Goal: Feedback & Contribution: Submit feedback/report problem

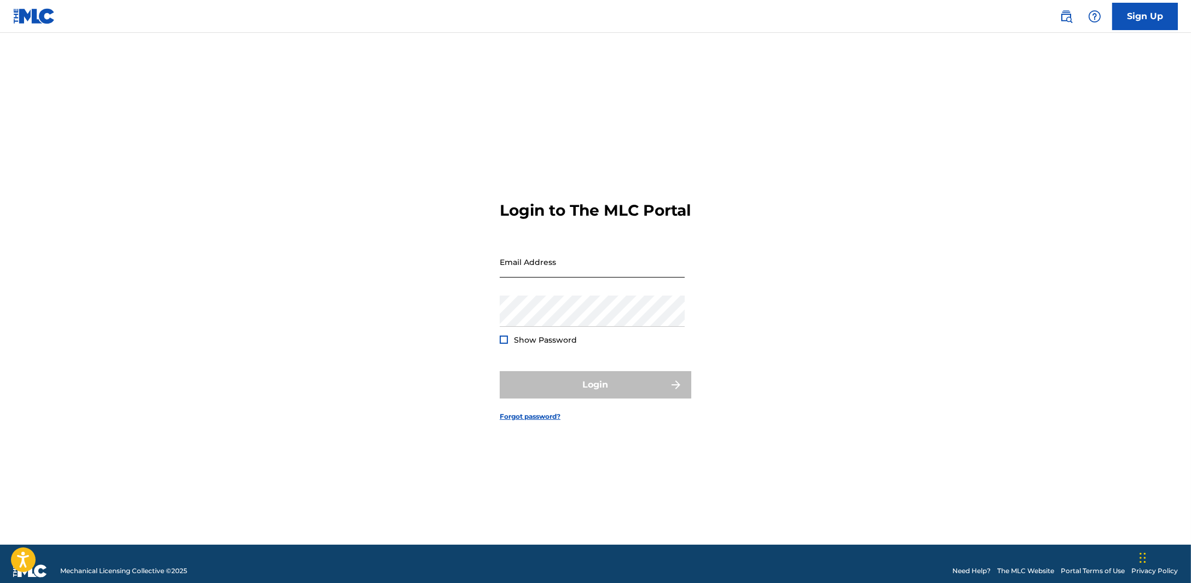
click at [532, 275] on input "Email Address" at bounding box center [592, 261] width 185 height 31
type input "[PERSON_NAME][EMAIL_ADDRESS][DOMAIN_NAME]"
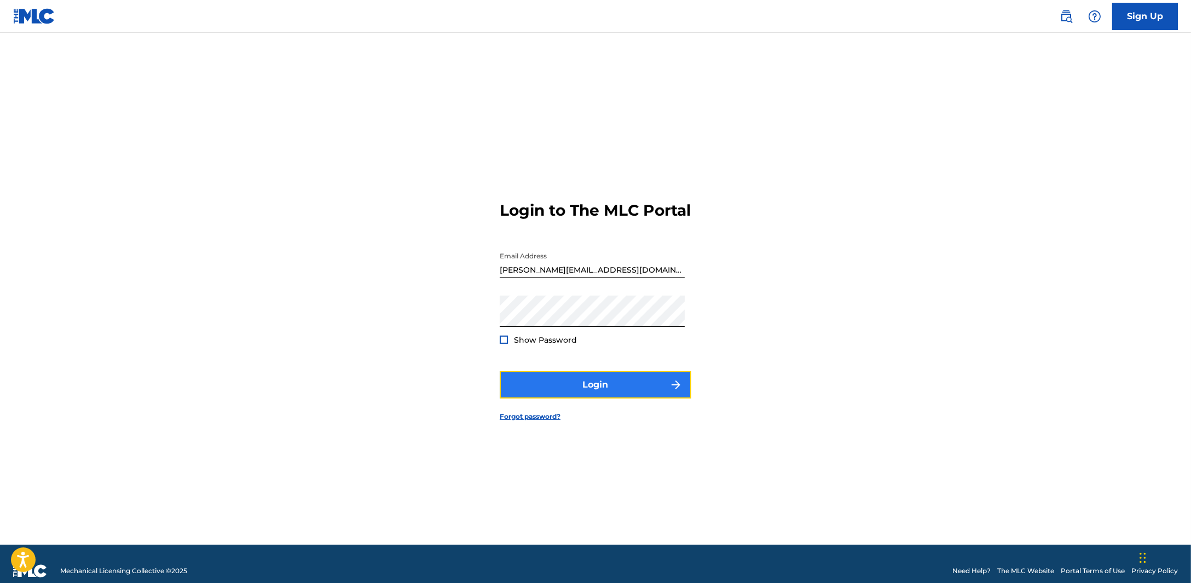
click at [596, 399] on button "Login" at bounding box center [596, 384] width 192 height 27
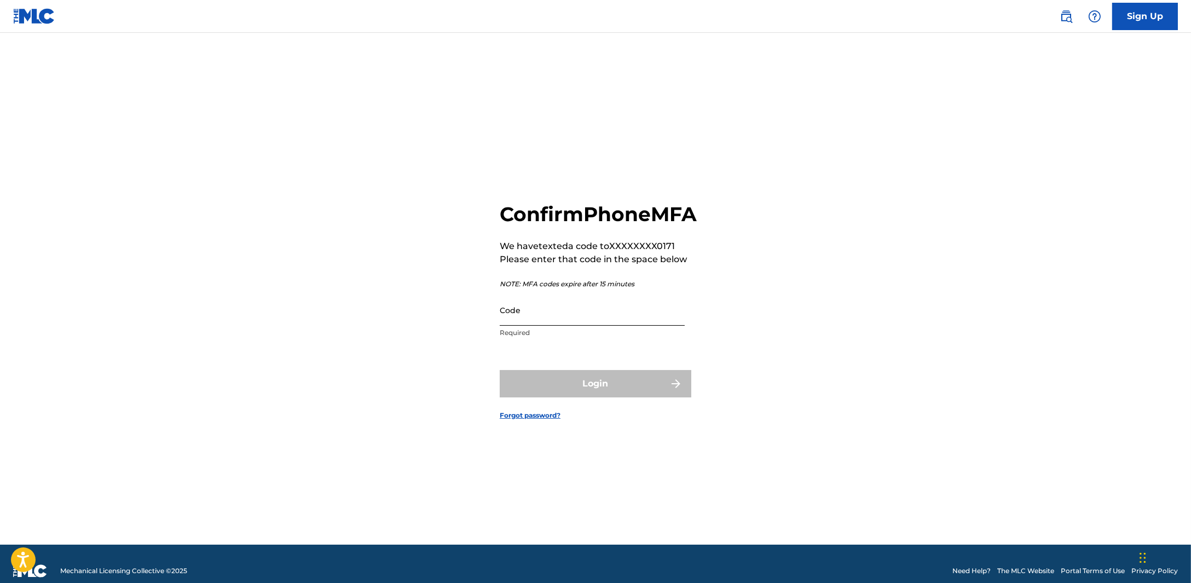
click at [548, 325] on input "Code" at bounding box center [592, 310] width 185 height 31
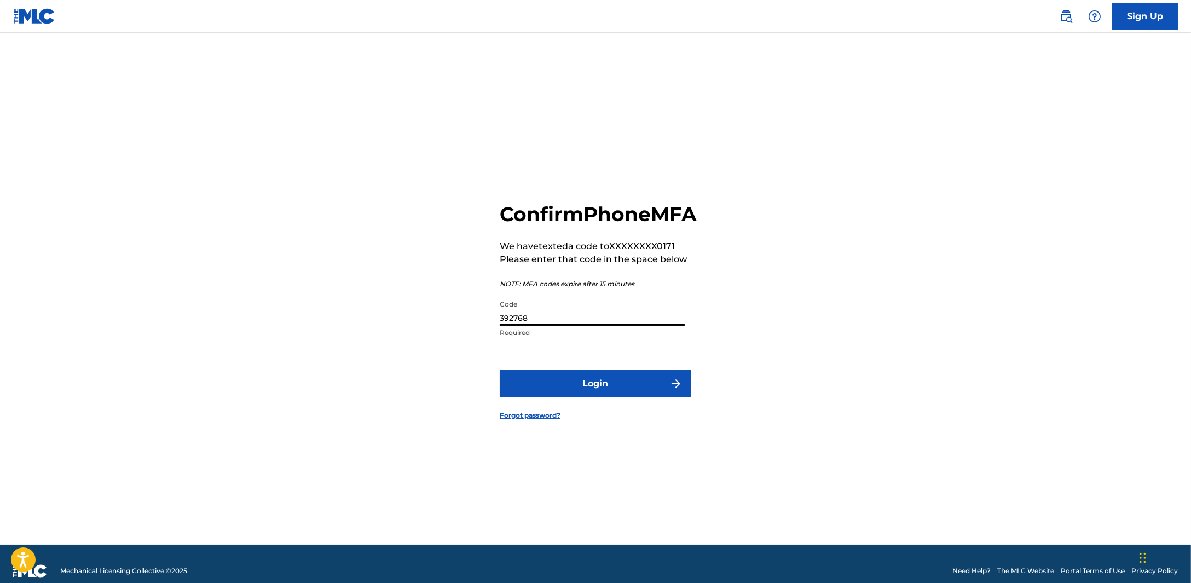
type input "392768"
click at [551, 381] on form "Confirm Phone MFA We have texted a code to XXXXXXXX0171 Please enter that code …" at bounding box center [596, 302] width 192 height 485
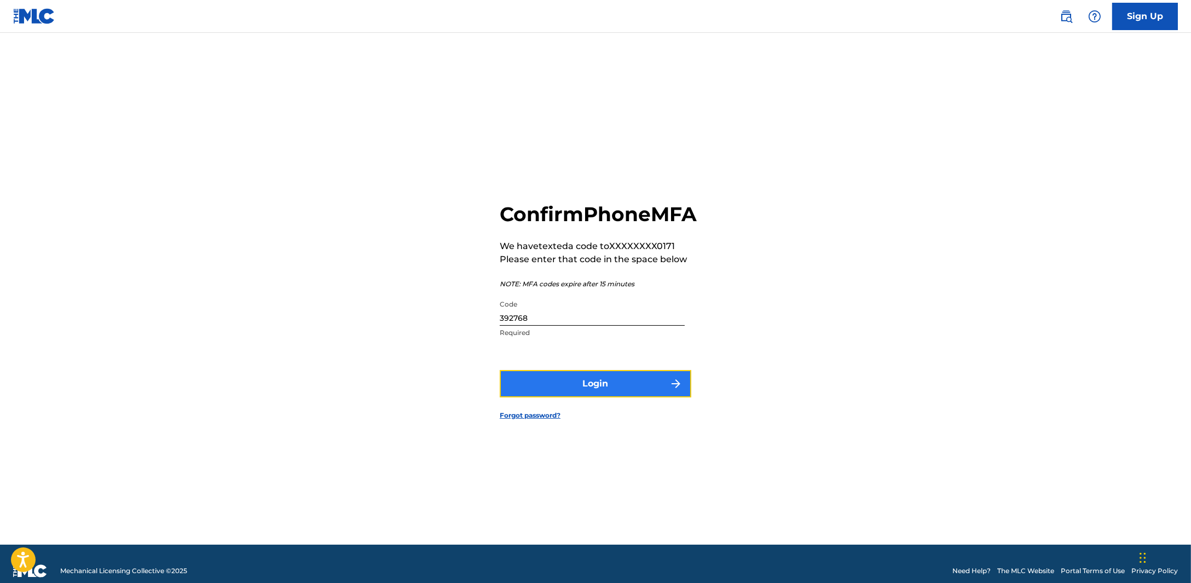
click at [552, 385] on button "Login" at bounding box center [596, 383] width 192 height 27
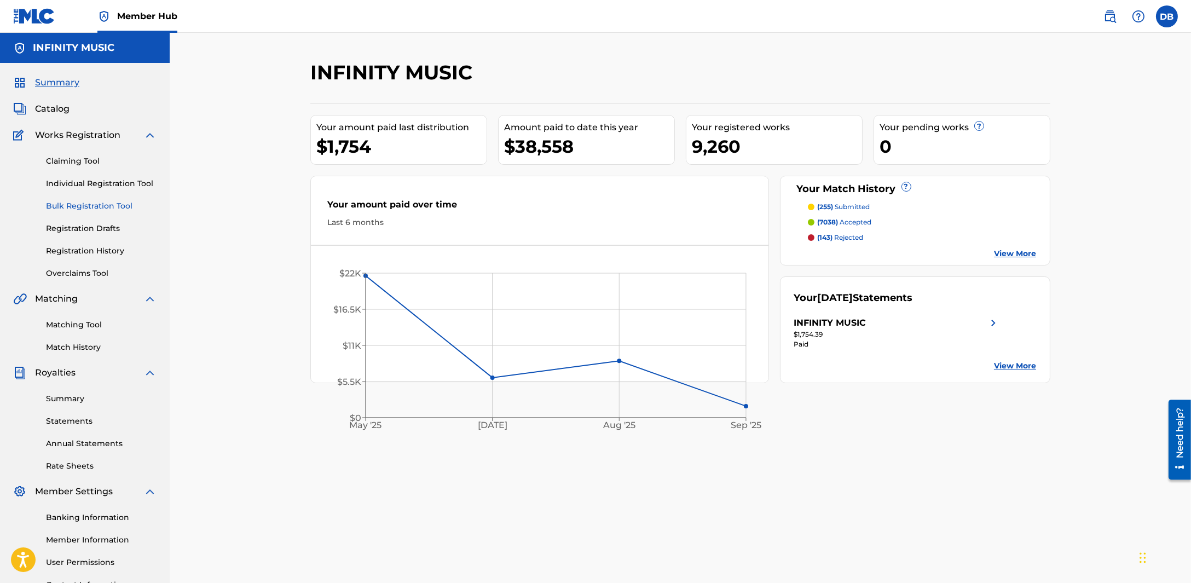
click at [106, 209] on link "Bulk Registration Tool" at bounding box center [101, 205] width 111 height 11
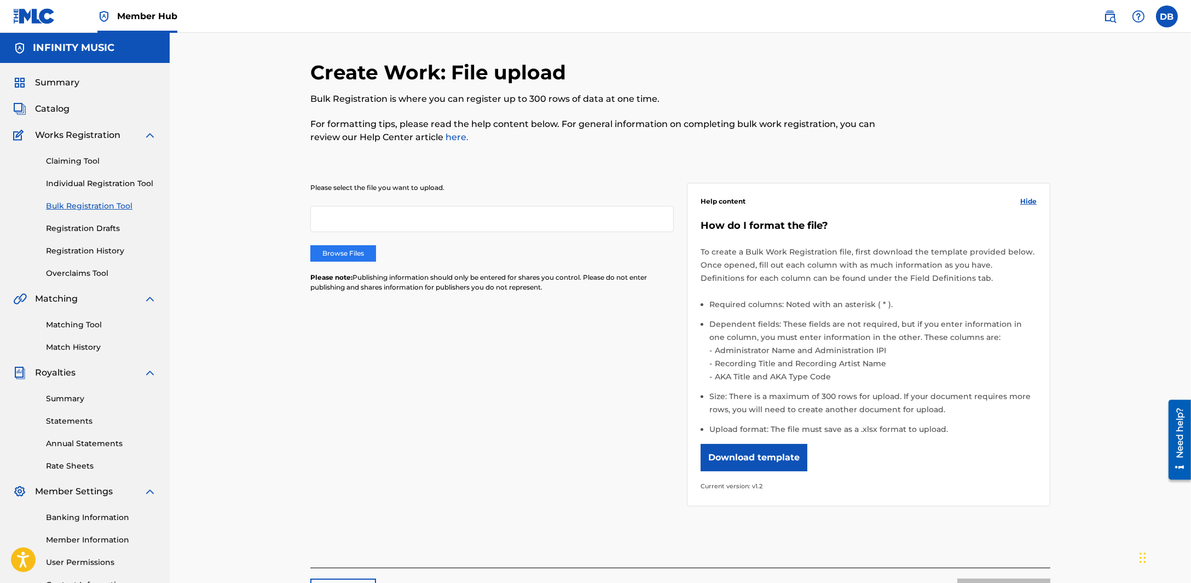
click at [339, 253] on label "Browse Files" at bounding box center [343, 253] width 66 height 16
click at [0, 0] on input "Browse Files" at bounding box center [0, 0] width 0 height 0
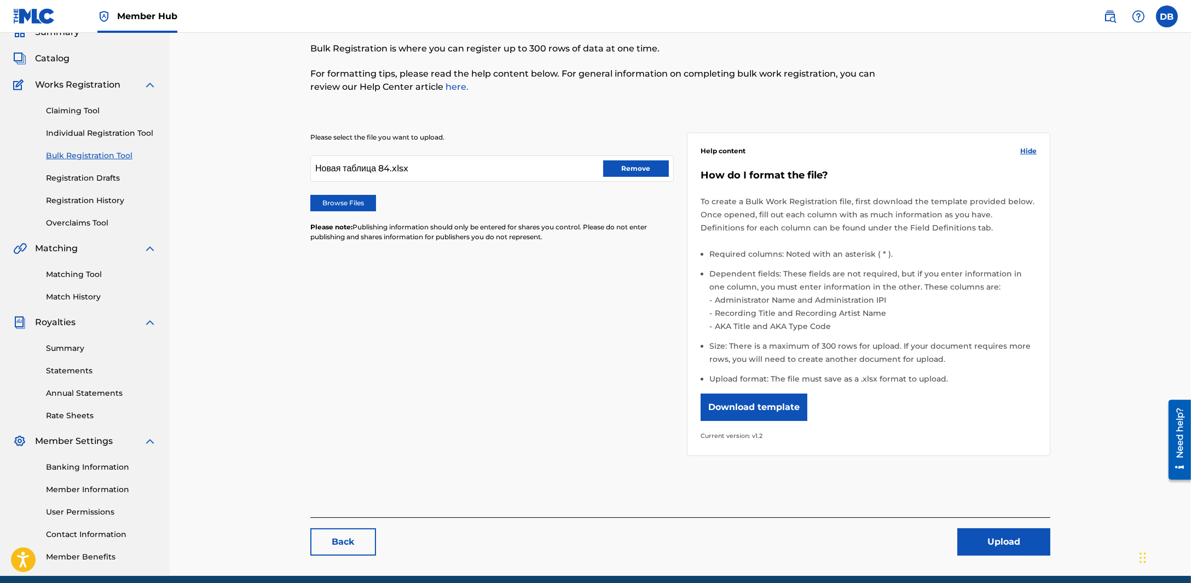
scroll to position [95, 0]
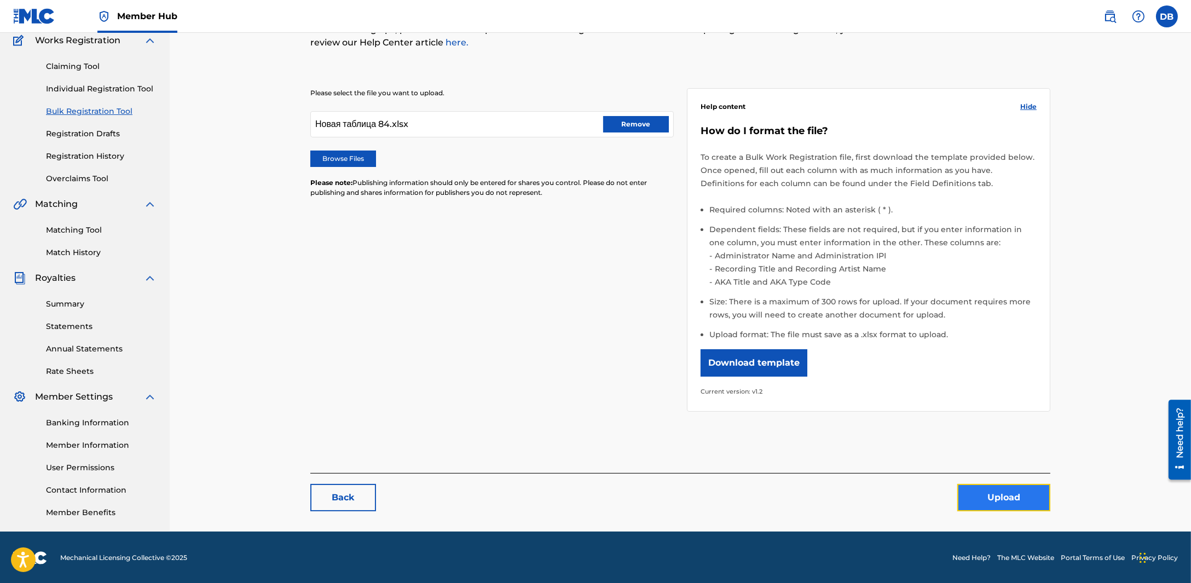
click at [1034, 488] on button "Upload" at bounding box center [1004, 497] width 93 height 27
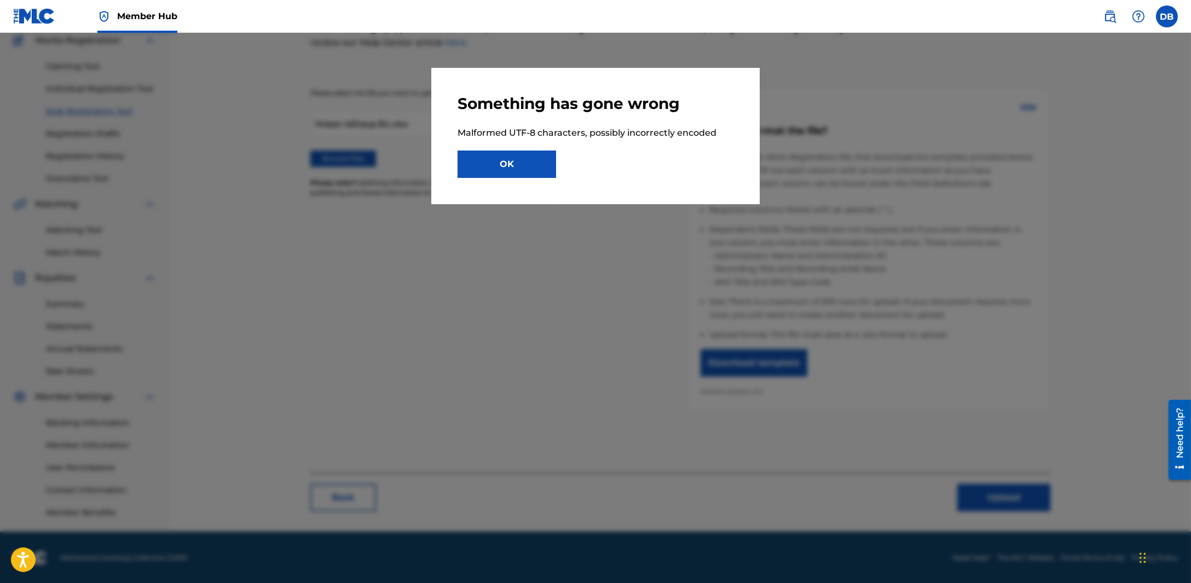
click at [718, 139] on p "Malformed UTF-8 characters, possibly incorrectly encoded" at bounding box center [596, 132] width 276 height 13
click at [511, 169] on button "OK" at bounding box center [507, 164] width 99 height 27
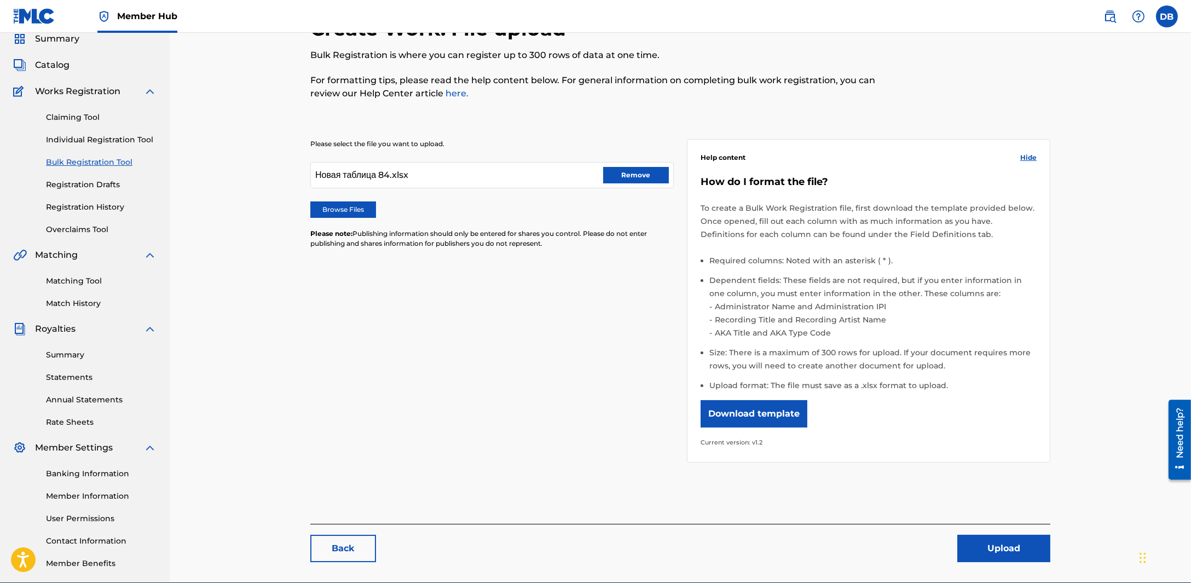
scroll to position [0, 0]
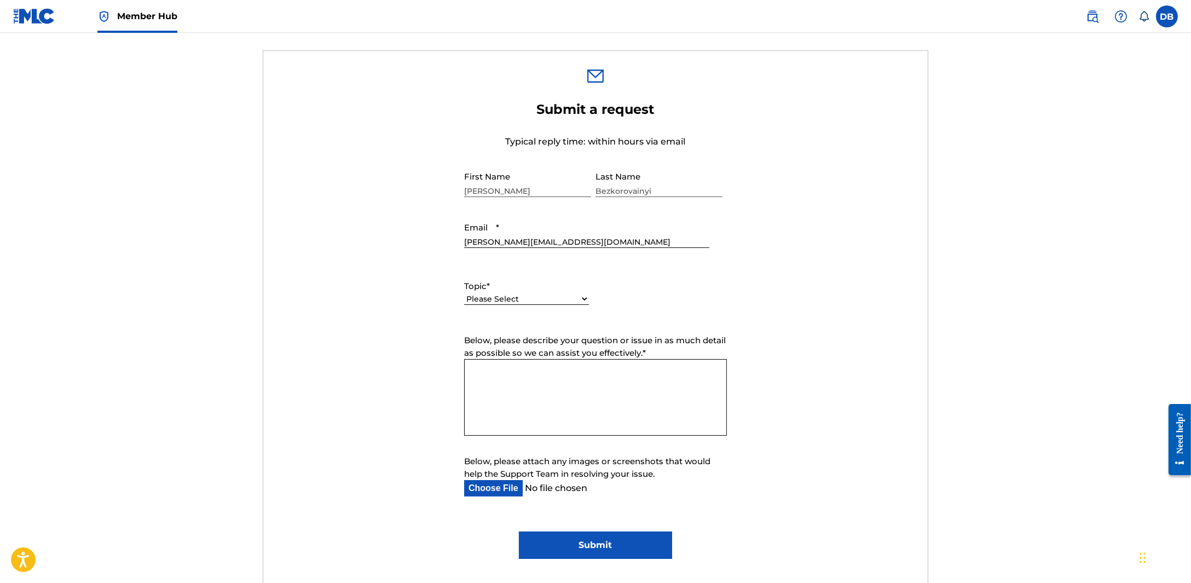
scroll to position [342, 0]
click at [570, 304] on div "Please Select I need help with my account I need help with managing my catalog …" at bounding box center [526, 304] width 125 height 25
click at [564, 289] on label "Topic *" at bounding box center [526, 286] width 125 height 13
click at [564, 293] on select "Please Select I need help with my account I need help with managing my catalog …" at bounding box center [526, 298] width 125 height 11
click at [580, 297] on select "Please Select I need help with my account I need help with managing my catalog …" at bounding box center [526, 298] width 125 height 11
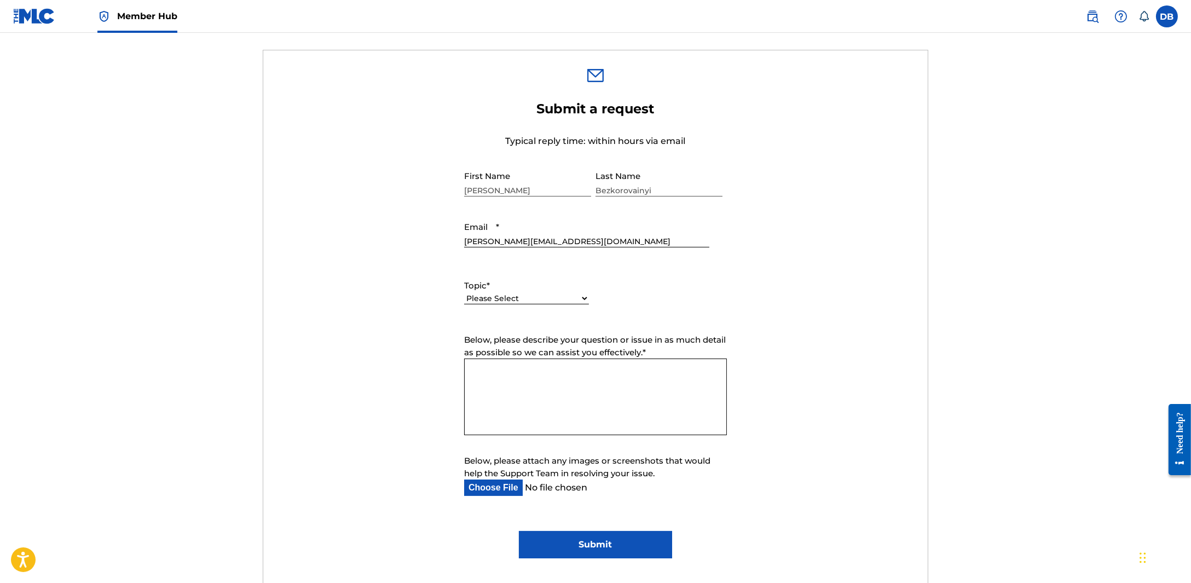
select select "I need help with managing my catalog"
click at [464, 293] on select "Please Select I need help with my account I need help with managing my catalog …" at bounding box center [526, 298] width 125 height 11
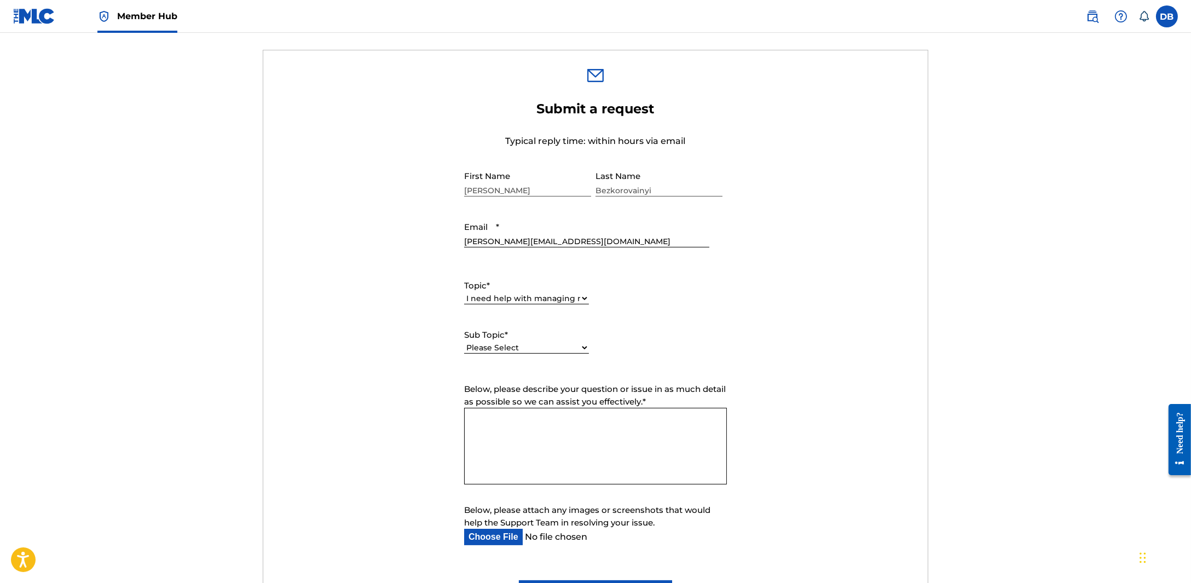
click at [562, 341] on div "Please Select I need help with CWR I need help registering my work(s) in The ML…" at bounding box center [526, 353] width 125 height 25
click at [562, 347] on select "Please Select I need help with CWR I need help registering my work(s) in The ML…" at bounding box center [526, 347] width 125 height 11
select select "I need help registering my work(s) in The MLC Portal"
click at [464, 342] on select "Please Select I need help with CWR I need help registering my work(s) in The ML…" at bounding box center [526, 347] width 125 height 11
click at [569, 417] on textarea "Below, please describe your question or issue in as much detail as possible so …" at bounding box center [595, 446] width 263 height 77
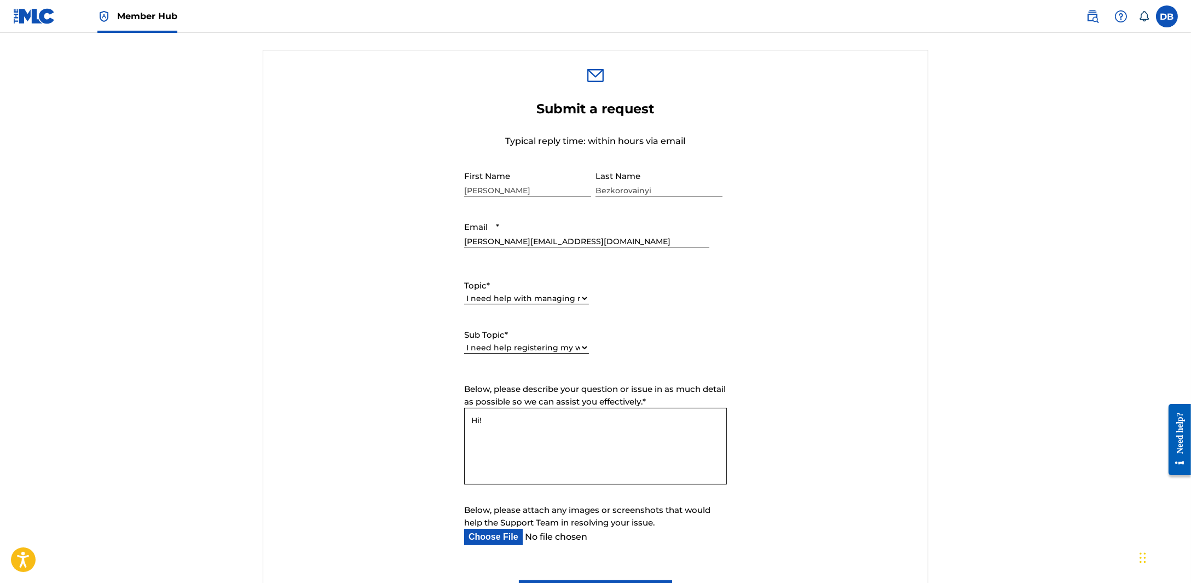
type textarea "Hi!"
click at [509, 532] on input "Below, please attach any images or screenshots that would help the Support Team…" at bounding box center [586, 537] width 245 height 16
type input "C:\fakepath\TheMLC-INFINITY-84.xlsx"
click at [587, 431] on textarea "Hi!" at bounding box center [595, 446] width 263 height 77
paste textarea "Malformed UTF-8 characters, possibly incorrectly encoded"
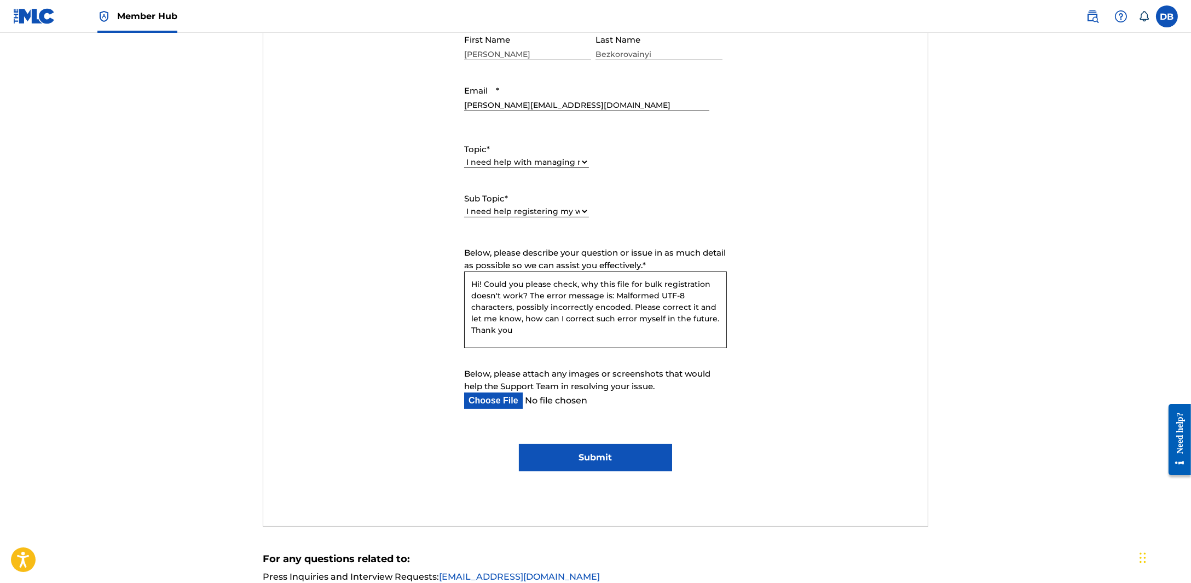
scroll to position [478, 0]
type textarea "Hi! Could you please check, why this file for bulk registration doesn't work? T…"
click at [528, 459] on input "Submit" at bounding box center [595, 456] width 153 height 27
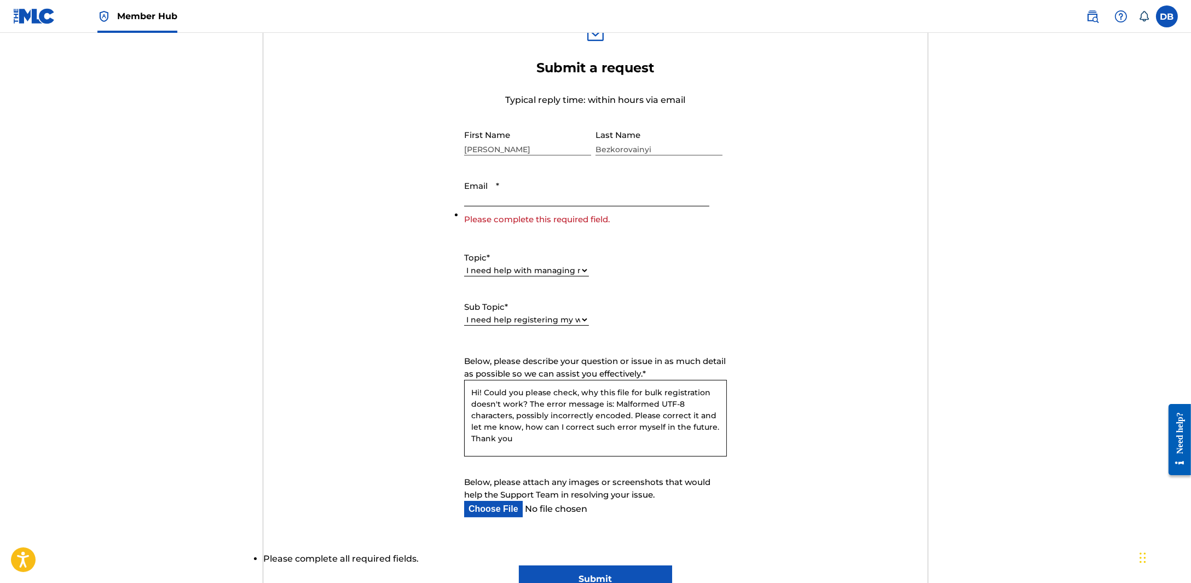
scroll to position [342, 0]
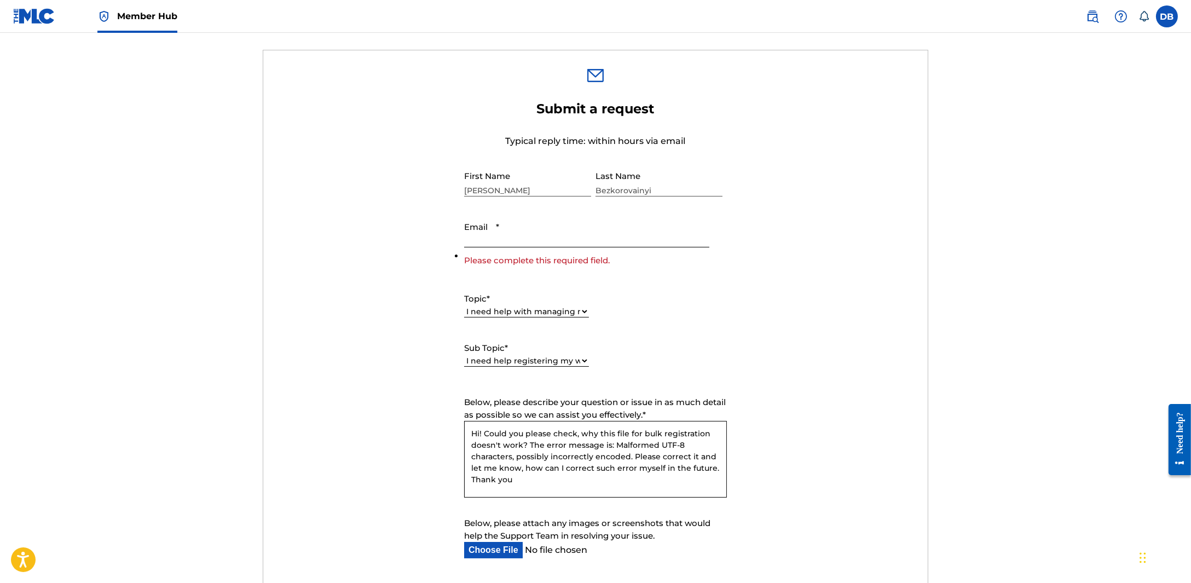
click at [531, 246] on input "Email *" at bounding box center [586, 231] width 245 height 31
type input "[PERSON_NAME][EMAIL_ADDRESS][DOMAIN_NAME]"
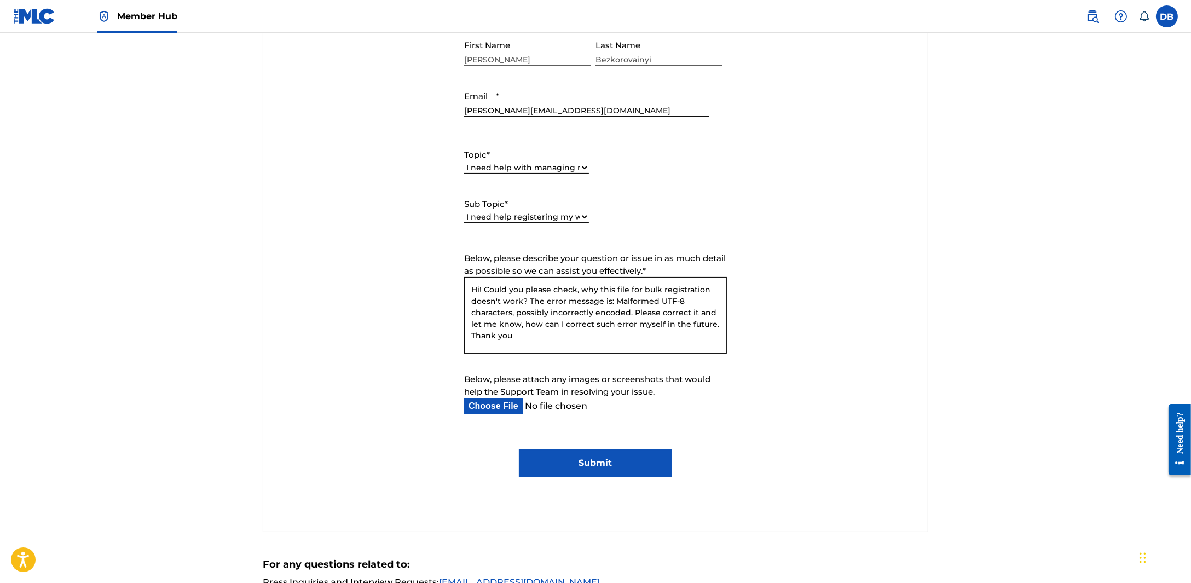
scroll to position [615, 0]
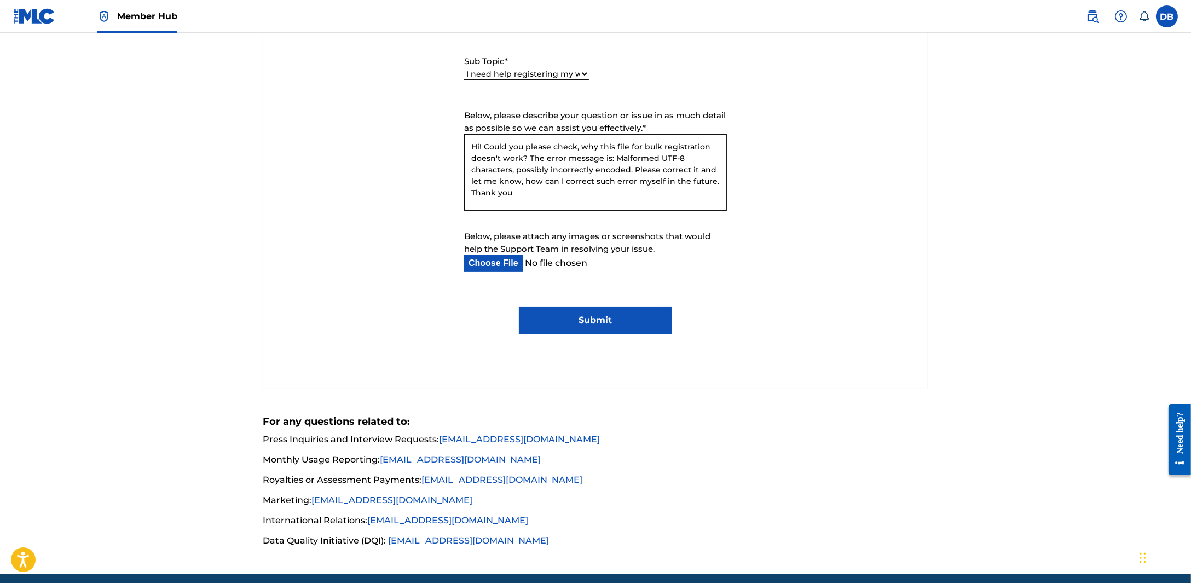
click at [629, 342] on div "Submit a request Typical reply time: within hours via email First Name [PERSON_…" at bounding box center [595, 98] width 665 height 580
click at [621, 324] on input "Submit" at bounding box center [595, 320] width 153 height 27
